Goal: Information Seeking & Learning: Learn about a topic

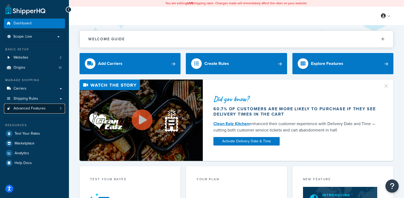
click at [37, 110] on span "Advanced Features" at bounding box center [30, 108] width 32 height 5
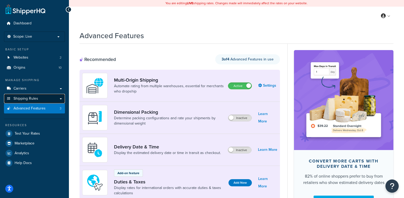
click at [41, 96] on link "Shipping Rules" at bounding box center [34, 99] width 61 height 10
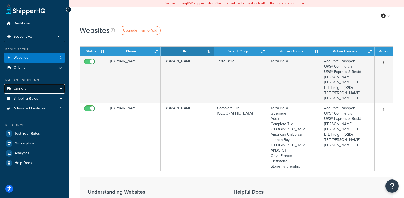
click at [42, 88] on link "Carriers" at bounding box center [34, 89] width 61 height 10
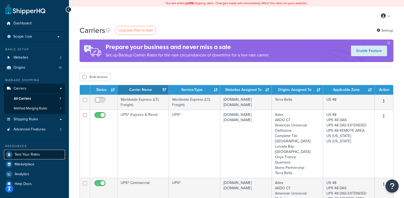
click at [26, 154] on span "Test Your Rates" at bounding box center [27, 154] width 25 height 5
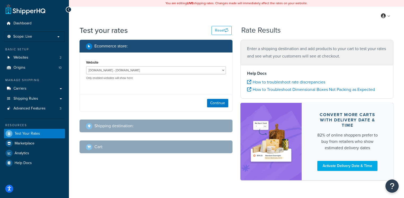
click at [31, 58] on link "Websites 2" at bounding box center [34, 58] width 61 height 10
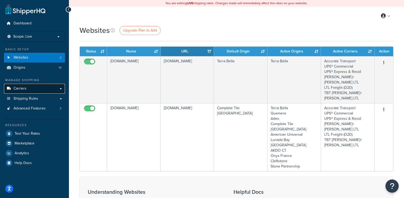
click at [40, 89] on link "Carriers" at bounding box center [34, 89] width 61 height 10
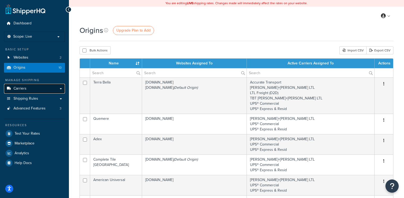
click at [34, 88] on link "Carriers" at bounding box center [34, 89] width 61 height 10
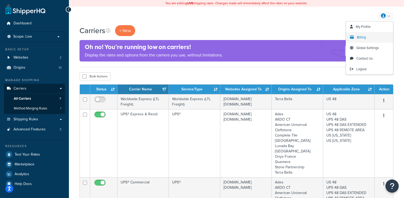
click at [363, 38] on span "Billing" at bounding box center [361, 37] width 9 height 5
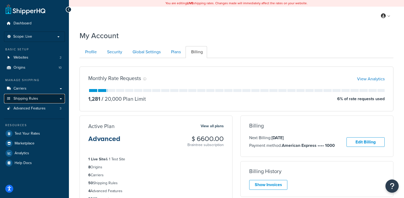
click at [38, 97] on link "Shipping Rules" at bounding box center [34, 99] width 61 height 10
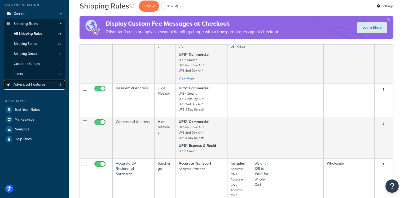
click at [44, 86] on span "Advanced Features" at bounding box center [30, 84] width 32 height 5
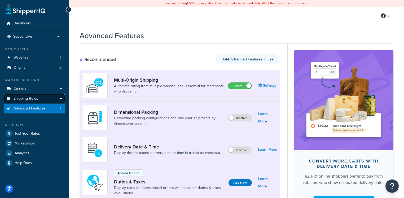
click at [29, 98] on span "Shipping Rules" at bounding box center [26, 99] width 25 height 5
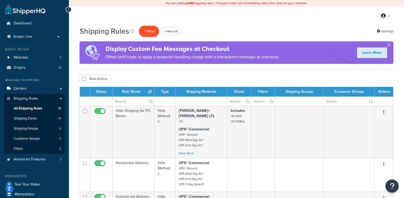
click at [149, 28] on p "+ New" at bounding box center [149, 31] width 20 height 11
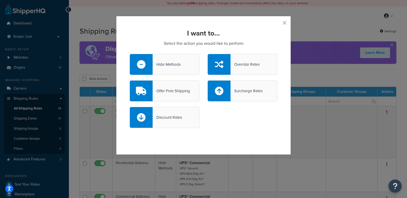
click at [228, 95] on div at bounding box center [219, 91] width 23 height 21
click at [0, 0] on input "Surcharge Rates" at bounding box center [0, 0] width 0 height 0
select select "CART"
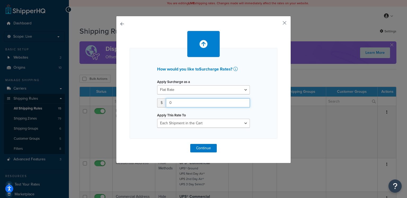
drag, startPoint x: 174, startPoint y: 104, endPoint x: 164, endPoint y: 101, distance: 10.5
click at [164, 101] on div "$ 0" at bounding box center [203, 102] width 93 height 9
type input "50"
click at [172, 90] on select "Flat Rate Percentage Flat Rate & Percentage" at bounding box center [203, 89] width 93 height 9
select select "PERCENTAGE"
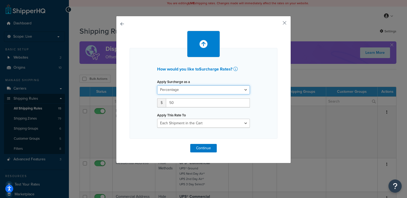
click at [157, 85] on select "Flat Rate Percentage Flat Rate & Percentage" at bounding box center [203, 89] width 93 height 9
click at [172, 101] on input "number" at bounding box center [173, 102] width 33 height 9
type input "10"
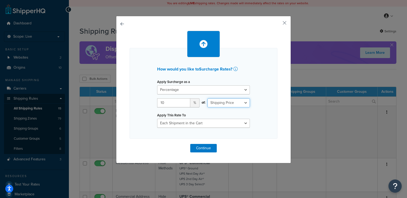
click at [214, 106] on select "Shipping Price Order Value" at bounding box center [229, 102] width 42 height 9
select select "ORDER"
click at [208, 98] on select "Shipping Price Order Value" at bounding box center [229, 102] width 42 height 9
click at [278, 24] on button "button" at bounding box center [276, 24] width 1 height 1
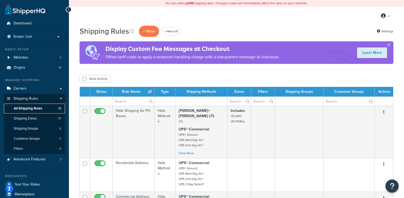
click at [43, 107] on link "All Shipping Rules 15" at bounding box center [34, 109] width 61 height 10
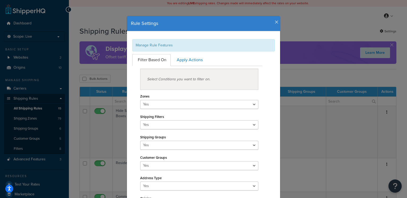
click at [276, 21] on icon "button" at bounding box center [277, 22] width 4 height 5
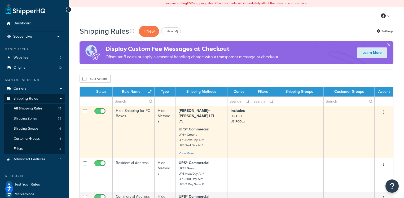
click at [140, 122] on td "Hide Shipping for PO Boxes" at bounding box center [134, 132] width 42 height 52
click at [140, 123] on td "Hide Shipping for PO Boxes" at bounding box center [134, 132] width 42 height 52
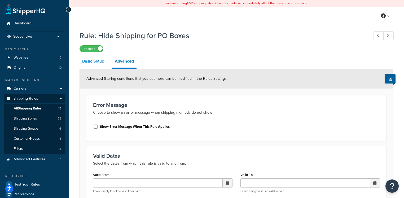
click at [96, 65] on link "Basic Setup" at bounding box center [93, 61] width 27 height 13
select select "HIDE"
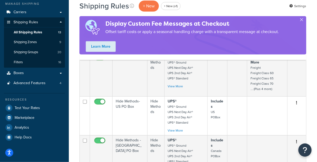
scroll to position [65, 0]
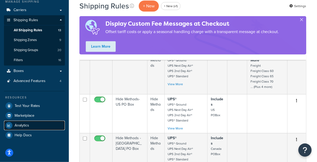
click at [36, 126] on link "Analytics" at bounding box center [34, 126] width 61 height 10
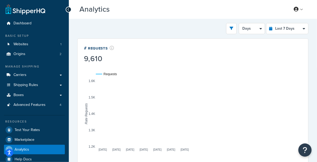
select select "last_year"
click at [267, 23] on select "Last 24 Hours Last 7 Days Last 30 Days Last 3 Months Last 6 Months Last 12 Mont…" at bounding box center [288, 28] width 42 height 11
select select "1M"
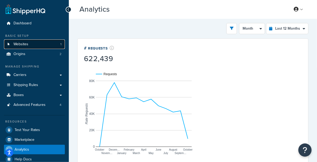
click at [19, 45] on span "Websites" at bounding box center [21, 44] width 15 height 5
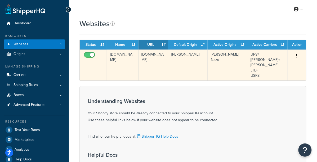
click at [112, 58] on td "[DOMAIN_NAME]" at bounding box center [123, 65] width 32 height 31
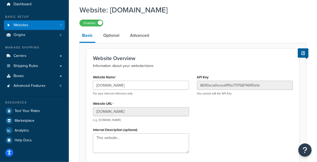
scroll to position [35, 0]
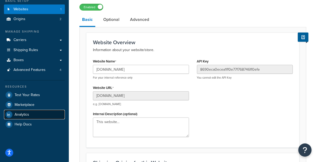
click at [29, 116] on span "Analytics" at bounding box center [22, 115] width 15 height 5
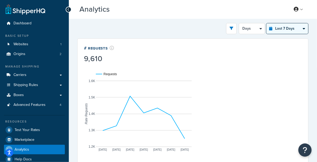
click at [292, 25] on select "Last 24 Hours Last 7 Days Last 30 Days Last 3 Months Last 6 Months Last 12 Mont…" at bounding box center [288, 28] width 42 height 11
select select "last_year"
click at [267, 23] on select "Last 24 Hours Last 7 Days Last 30 Days Last 3 Months Last 6 Months Last 12 Mont…" at bounding box center [288, 28] width 42 height 11
select select "1M"
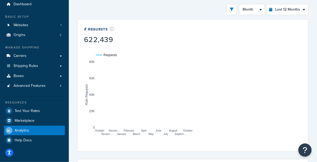
scroll to position [25, 0]
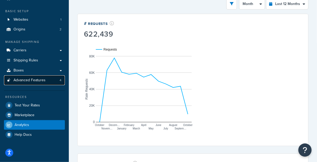
click at [34, 81] on span "Advanced Features" at bounding box center [30, 80] width 32 height 5
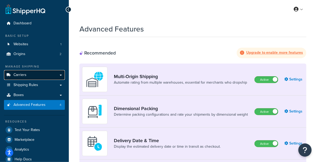
click at [24, 73] on span "Carriers" at bounding box center [20, 75] width 13 height 5
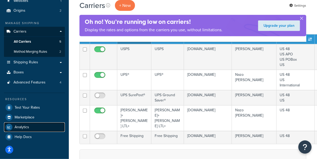
click at [35, 127] on link "Analytics" at bounding box center [34, 128] width 61 height 10
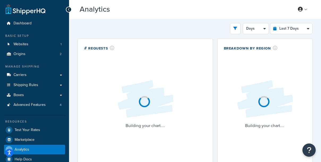
select select "last_7_days"
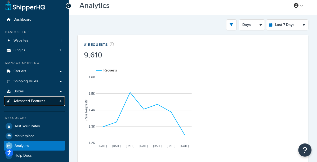
click at [58, 104] on link "Advanced Features 4" at bounding box center [34, 102] width 61 height 10
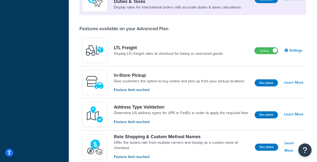
scroll to position [176, 0]
